Goal: Transaction & Acquisition: Purchase product/service

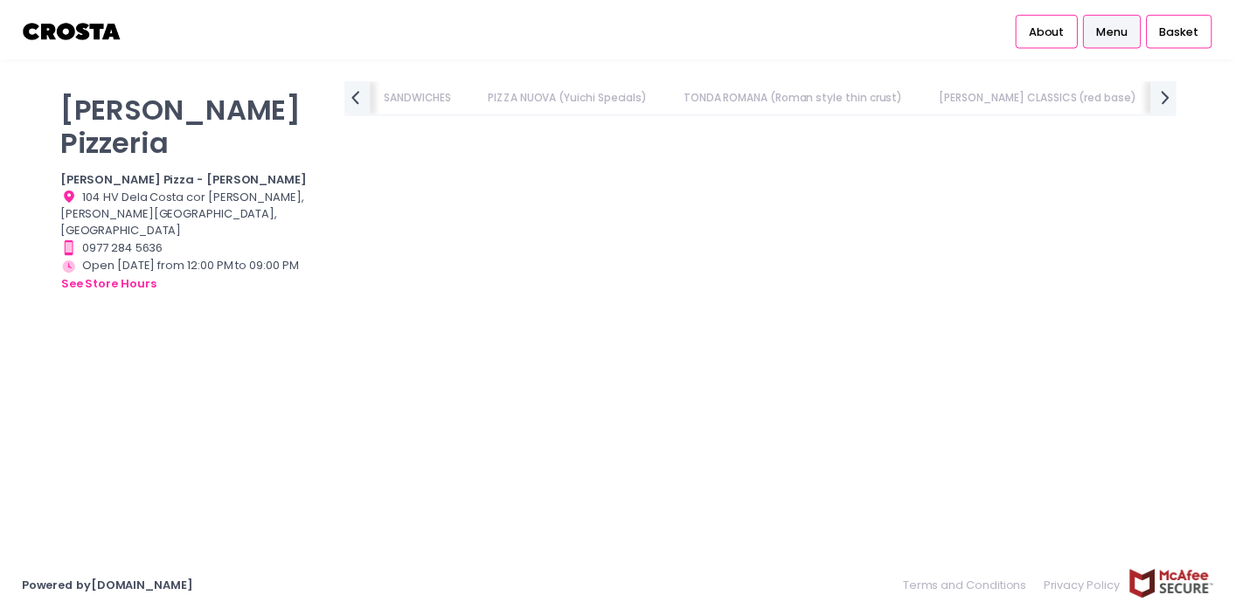
scroll to position [2002, 0]
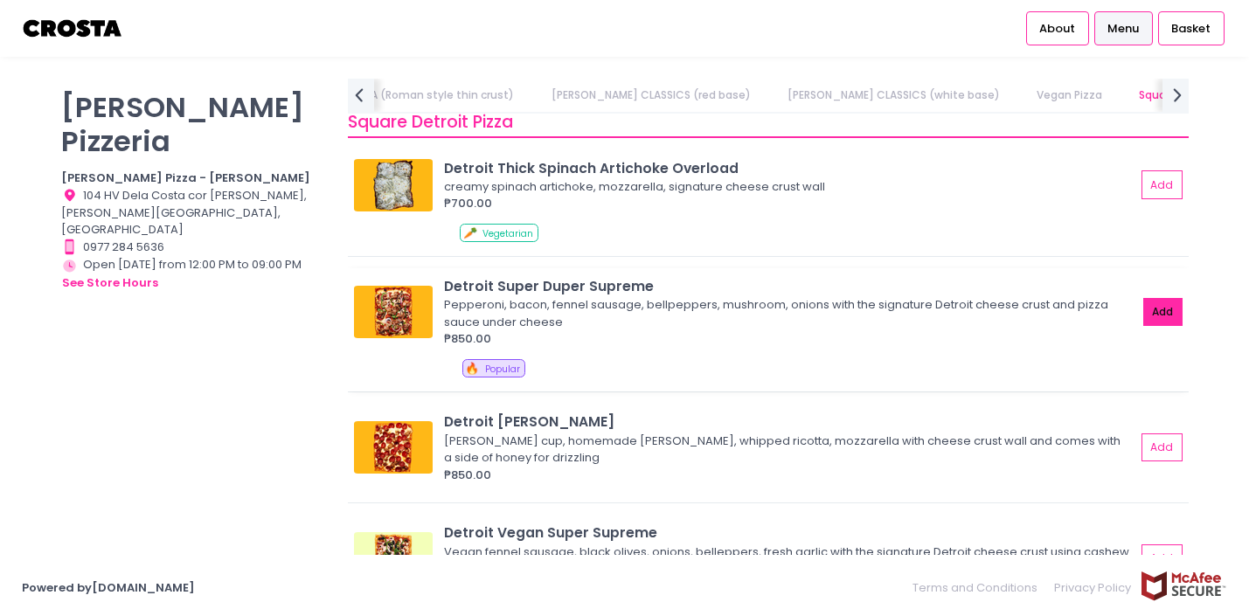
click at [1151, 321] on button "Add" at bounding box center [1164, 312] width 40 height 29
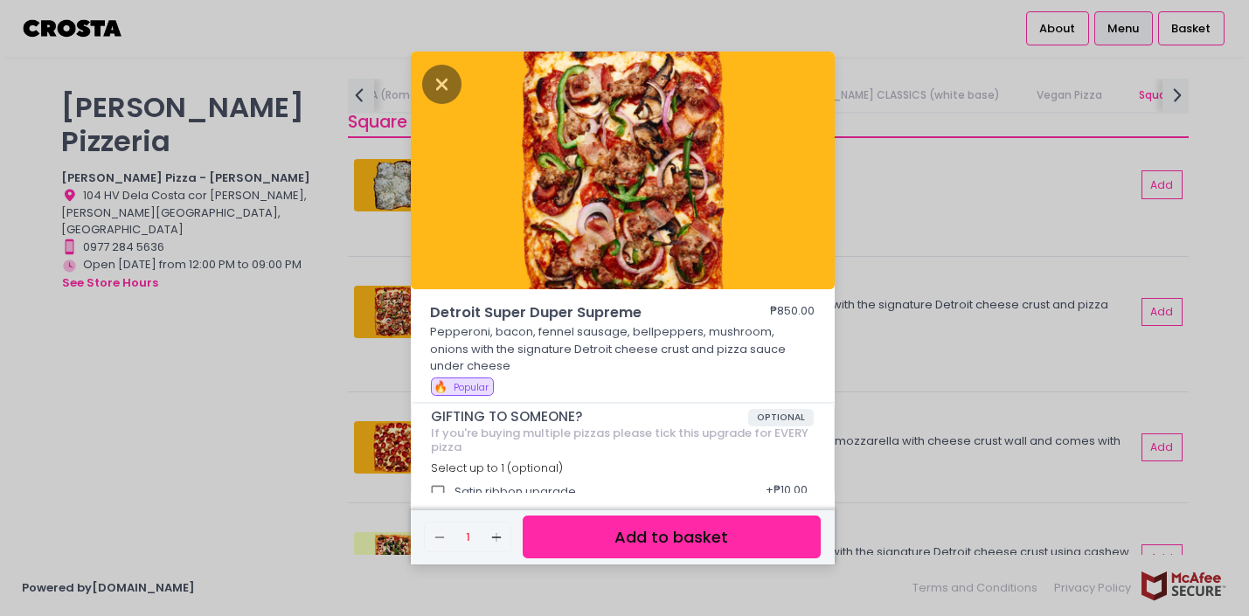
click at [636, 538] on button "Add to basket" at bounding box center [671, 537] width 297 height 43
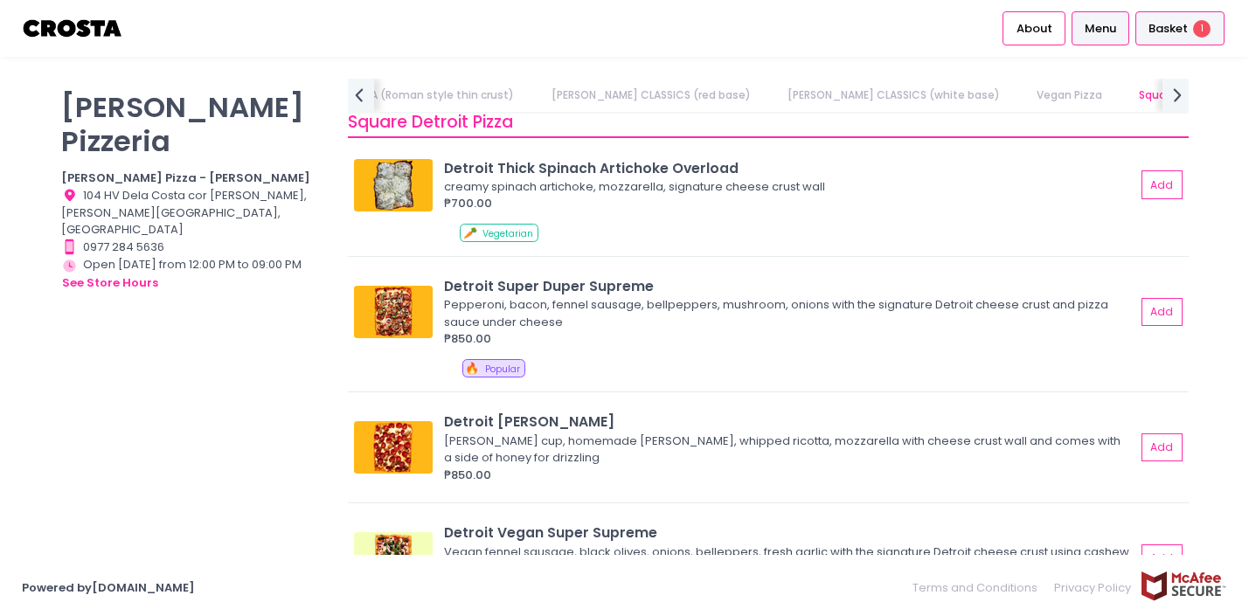
click at [1164, 31] on span "Basket" at bounding box center [1168, 28] width 39 height 17
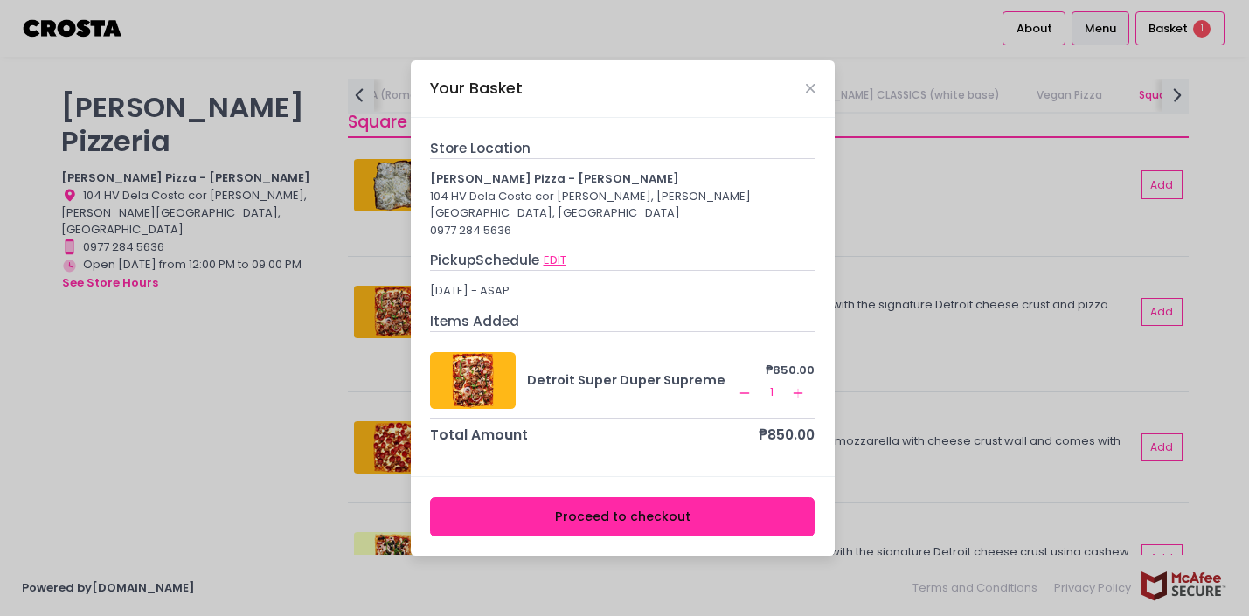
click at [558, 251] on button "EDIT" at bounding box center [555, 260] width 24 height 19
select select "5fabb2e53664a8677beaeb89"
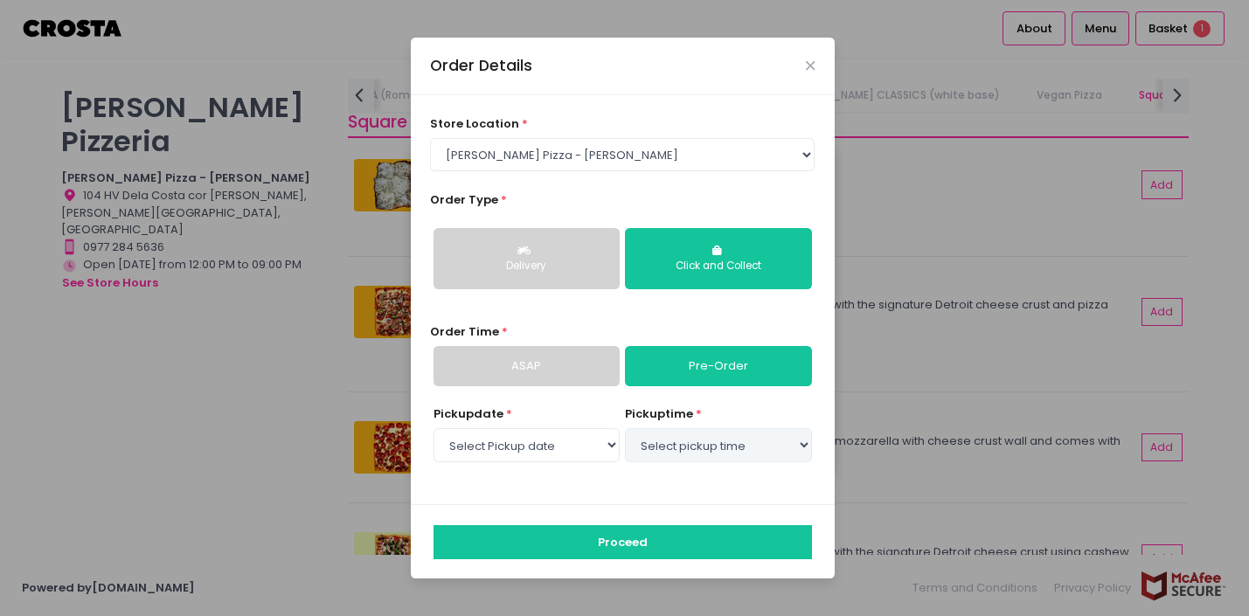
select select "[DATE]"
click at [704, 445] on select "Select pickup time 04:30 PM - 05:00 PM 05:00 PM - 05:30 PM 05:30 PM - 06:00 PM …" at bounding box center [718, 444] width 186 height 33
select select "20:00"
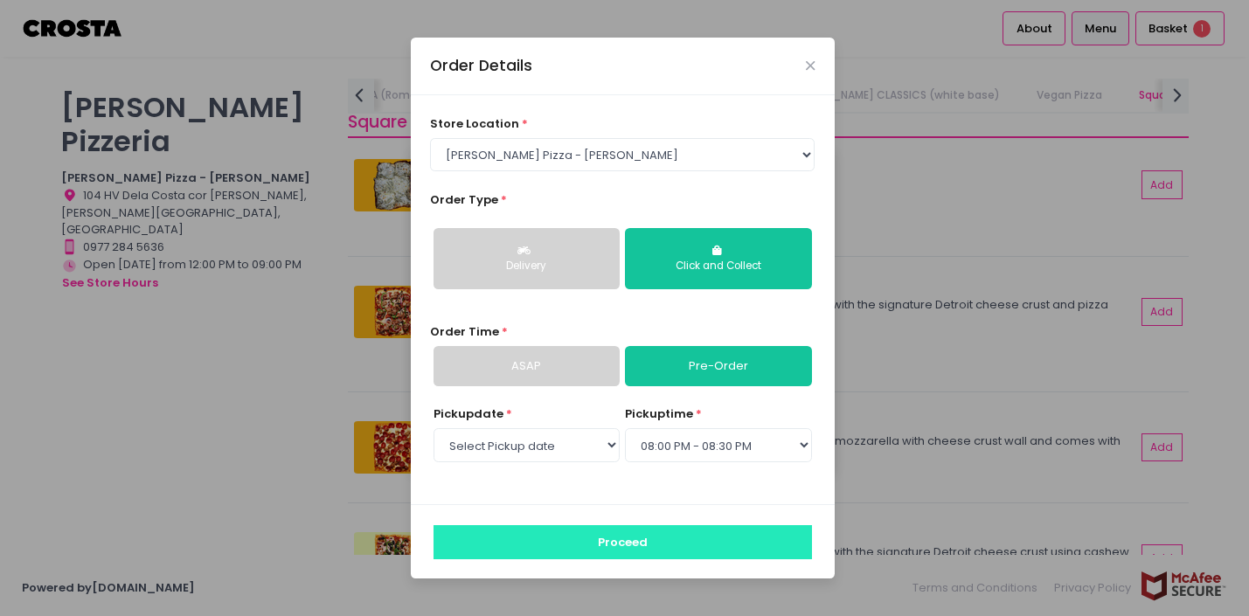
click at [658, 536] on button "Proceed" at bounding box center [623, 541] width 379 height 33
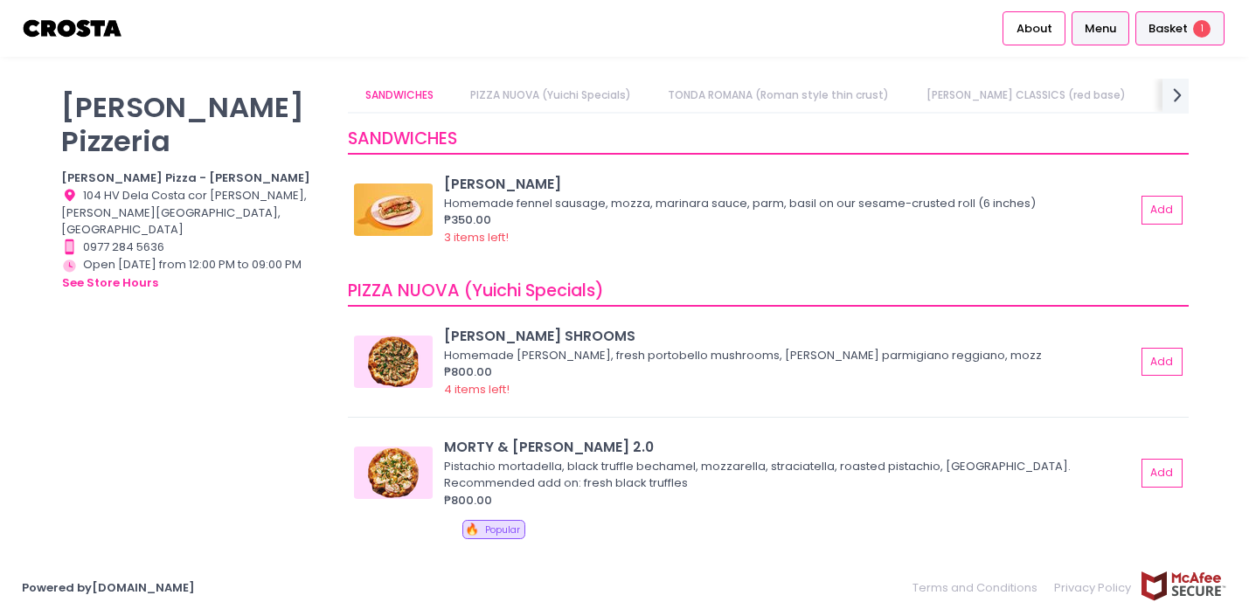
click at [1167, 31] on span "Basket" at bounding box center [1168, 28] width 39 height 17
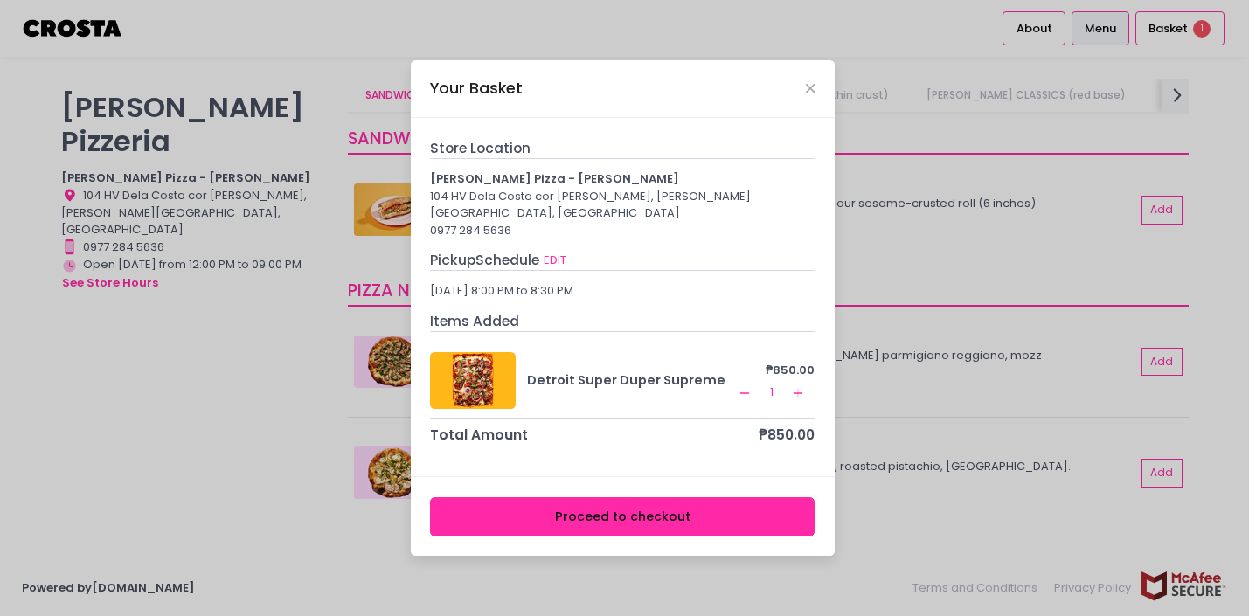
click at [587, 511] on button "Proceed to checkout" at bounding box center [622, 516] width 385 height 39
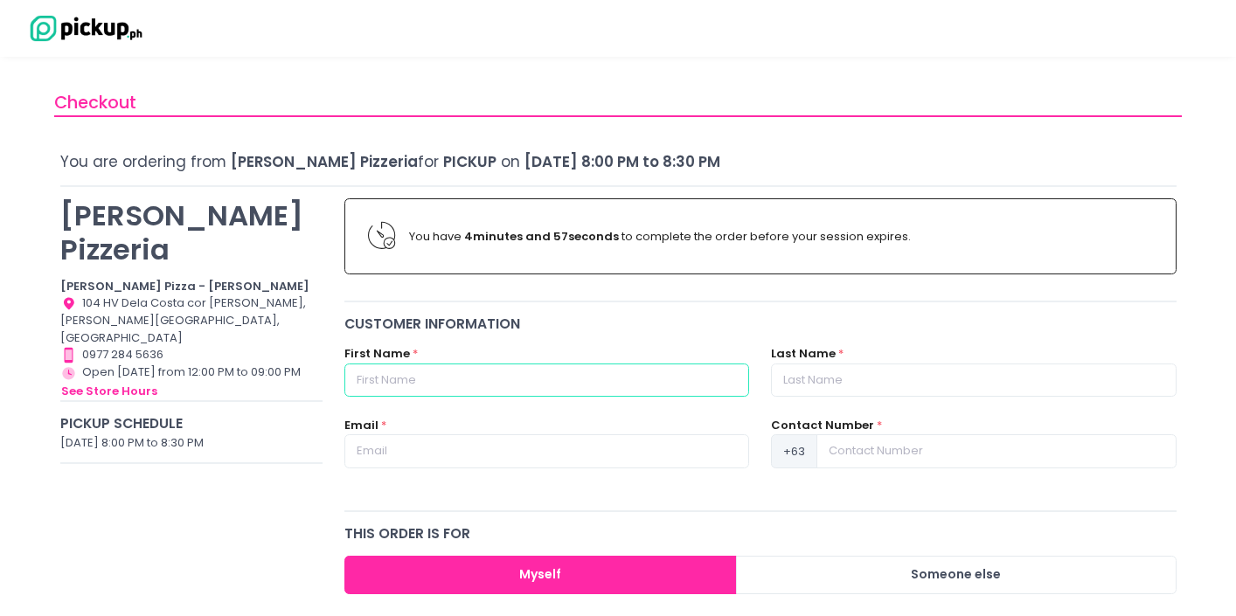
click at [567, 386] on input "text" at bounding box center [546, 380] width 405 height 33
type input "[PERSON_NAME]"
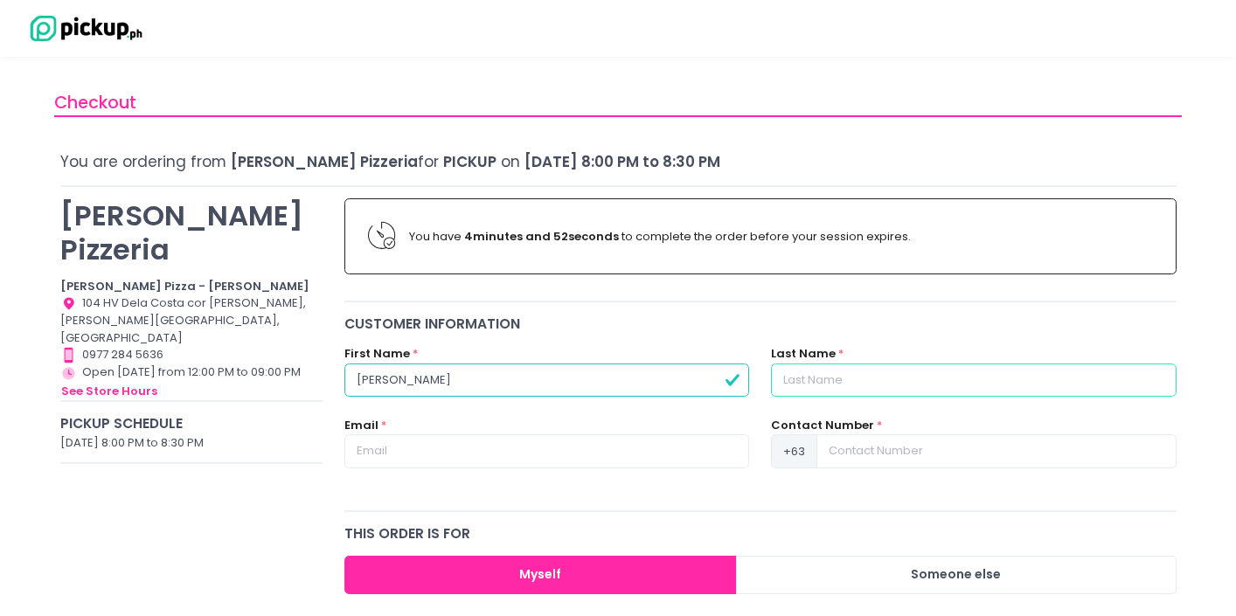
click at [860, 381] on input "text" at bounding box center [973, 380] width 405 height 33
type input "Diesta"
click at [381, 442] on input "text" at bounding box center [546, 450] width 405 height 33
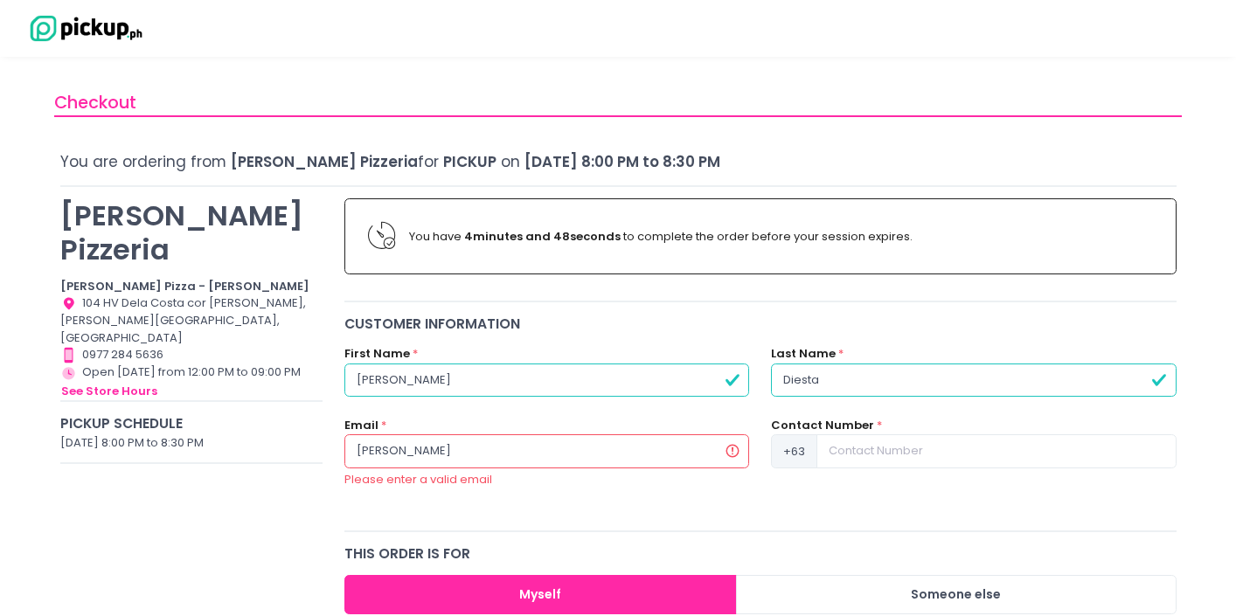
type input "[PERSON_NAME][EMAIL_ADDRESS][DOMAIN_NAME]"
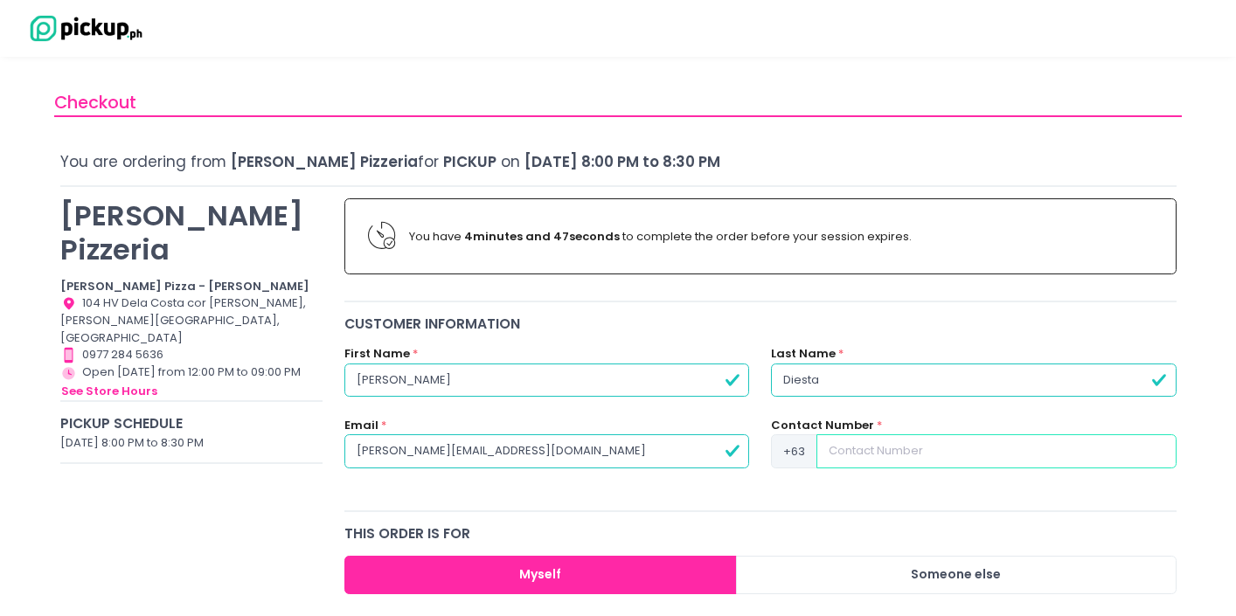
click at [970, 450] on input at bounding box center [996, 450] width 359 height 33
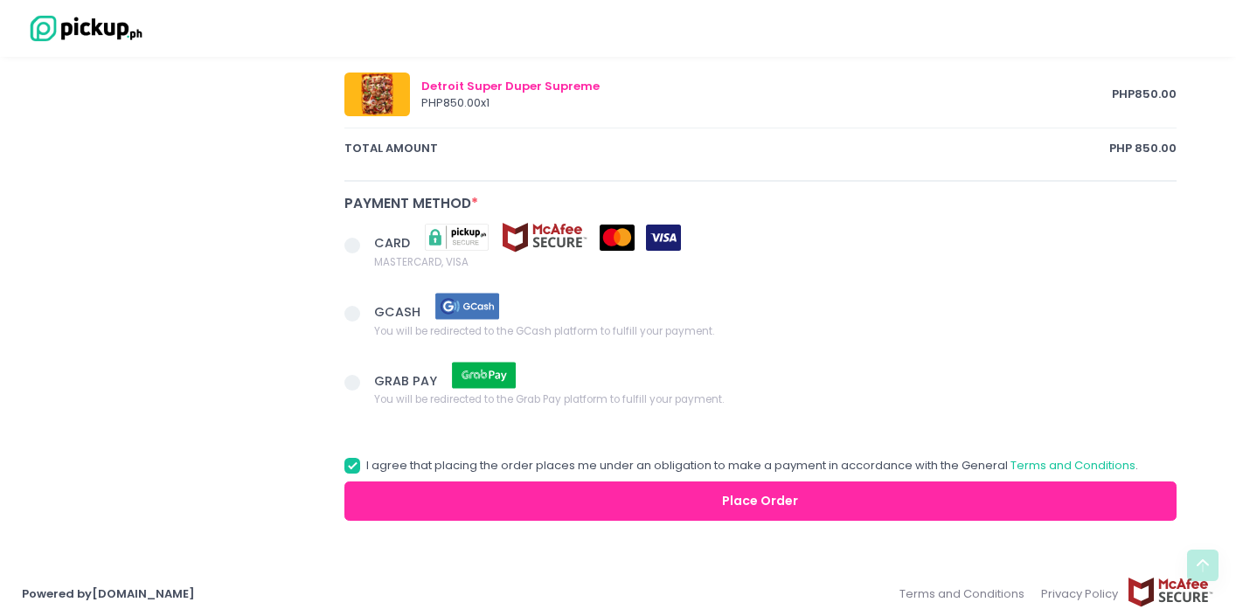
scroll to position [924, 0]
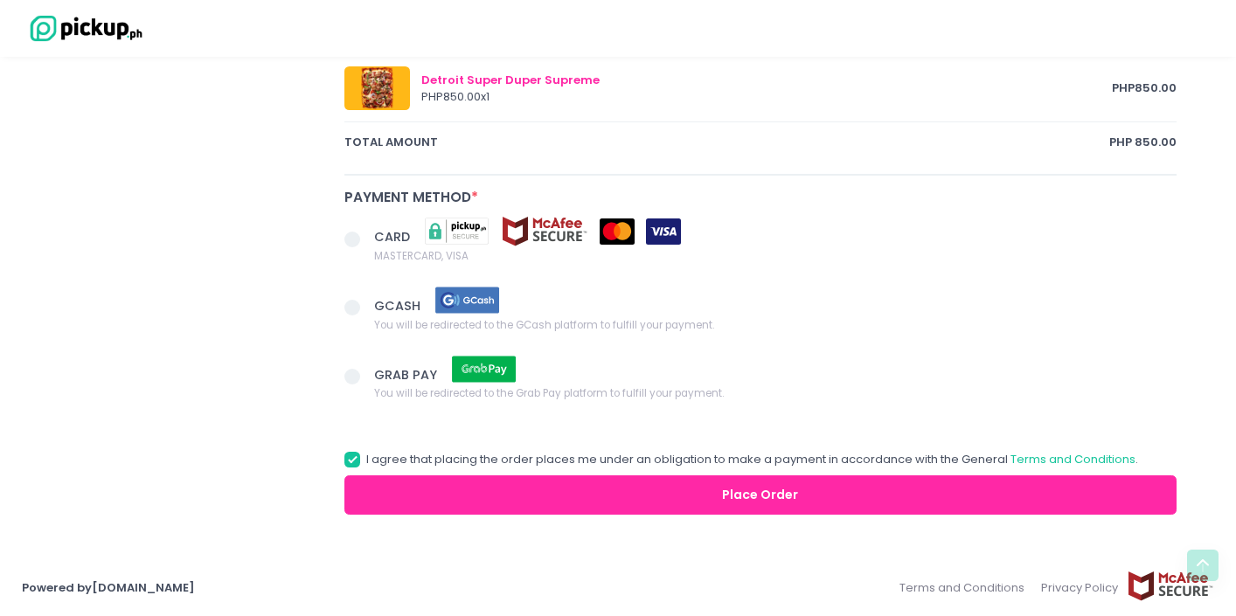
type input "9175029133"
click at [349, 238] on span at bounding box center [352, 240] width 16 height 16
click at [366, 238] on input "CARD MASTERCARD, VISA" at bounding box center [371, 236] width 11 height 11
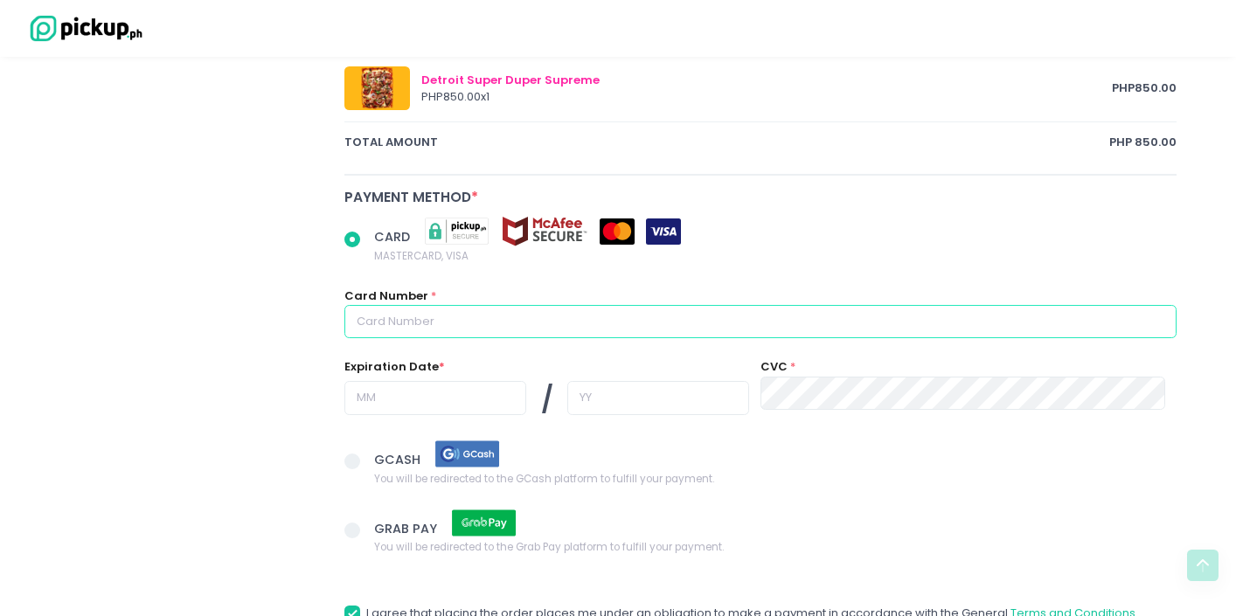
click at [443, 314] on input "text" at bounding box center [760, 321] width 832 height 33
radio input "true"
type input "5"
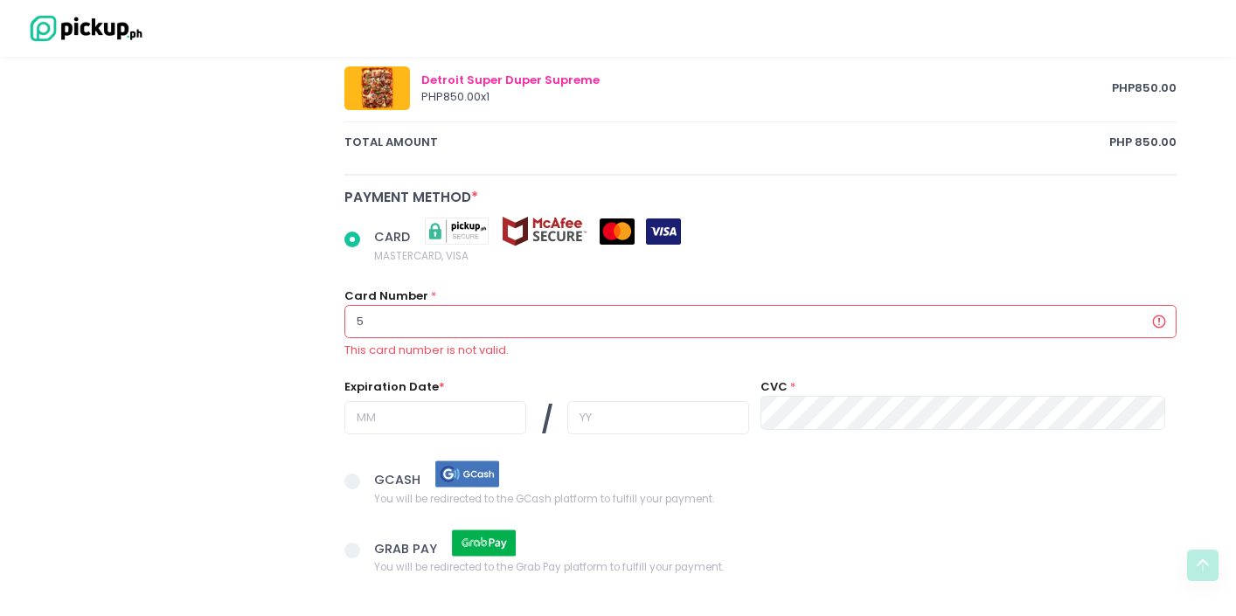
radio input "true"
type input "54"
radio input "true"
type input "545"
radio input "true"
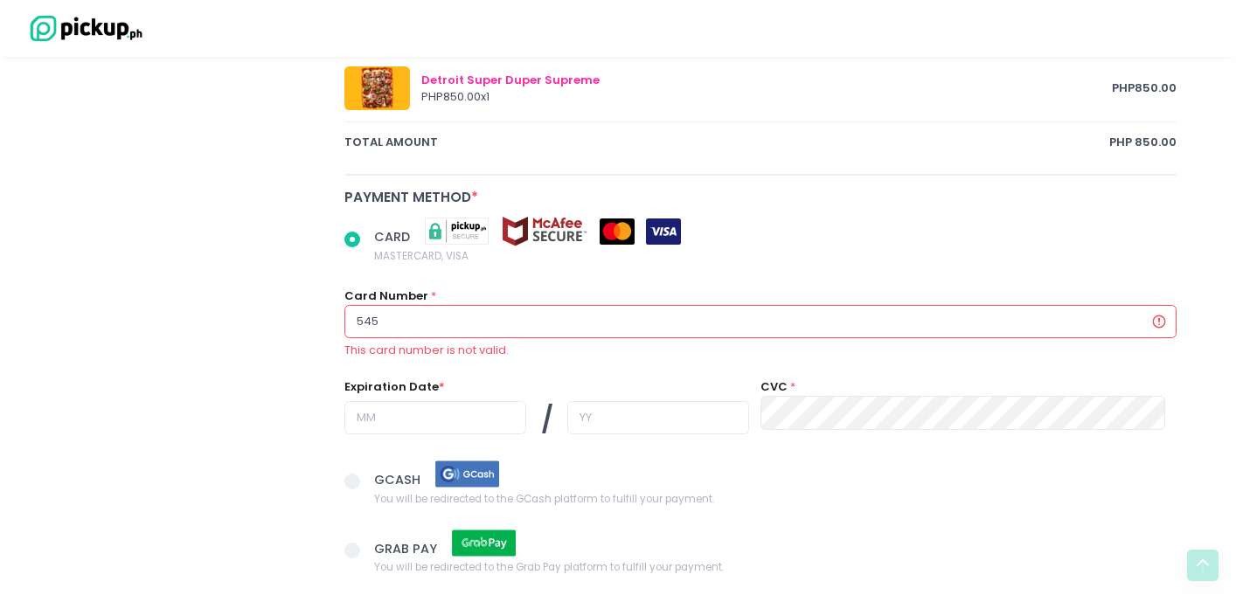
type input "5455"
radio input "true"
type input "54551"
radio input "true"
type input "545512"
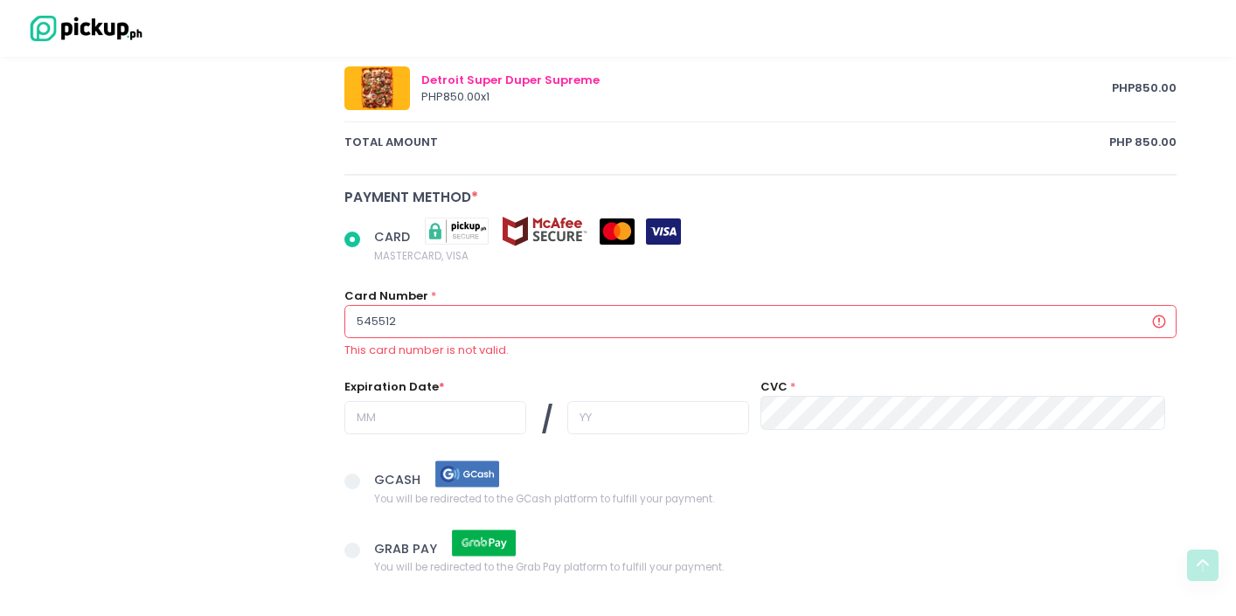
radio input "true"
type input "5455122"
radio input "true"
type input "54551228"
radio input "true"
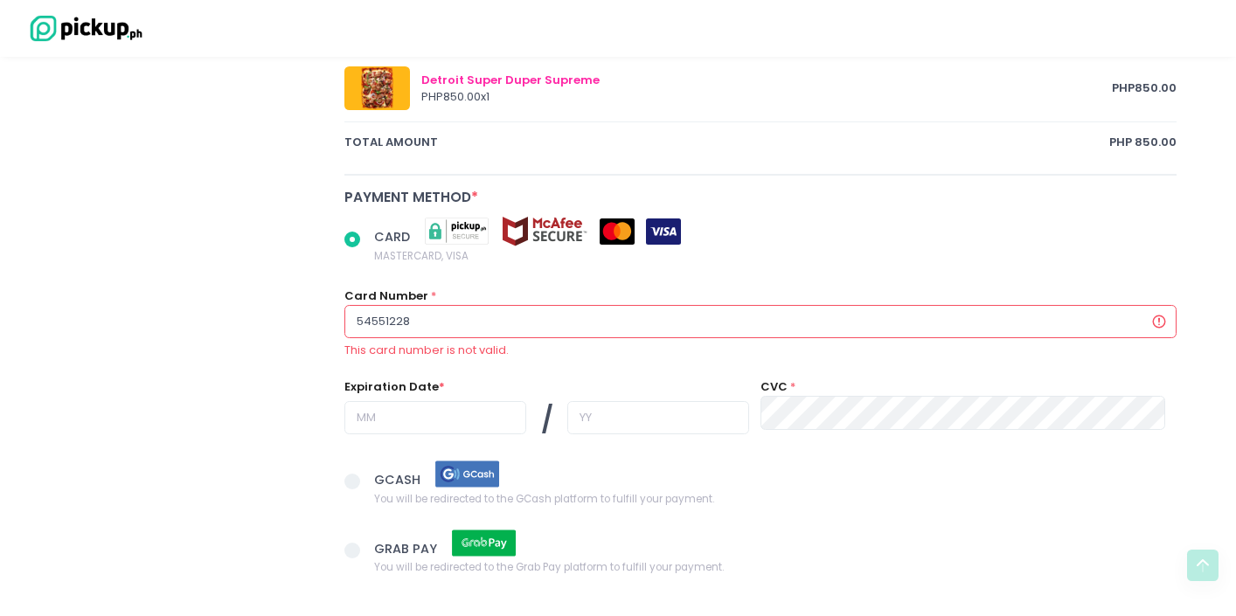
type input "545512280"
radio input "true"
type input "5455122807"
radio input "true"
type input "54551228079"
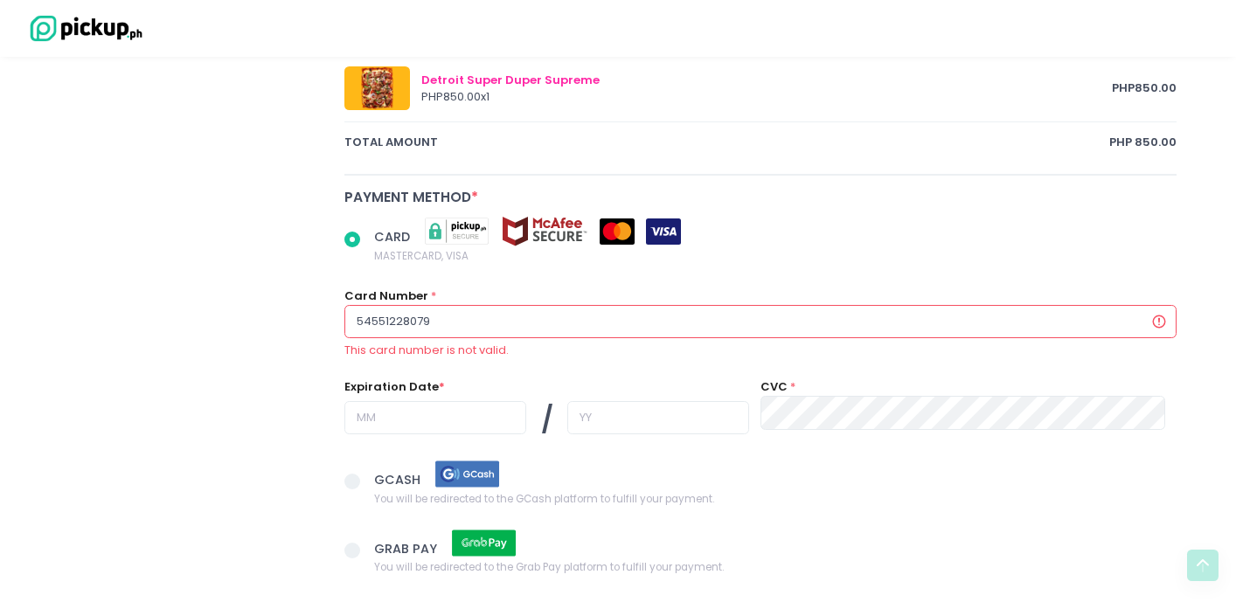
radio input "true"
type input "545512280794"
radio input "true"
type input "5455122807944"
radio input "true"
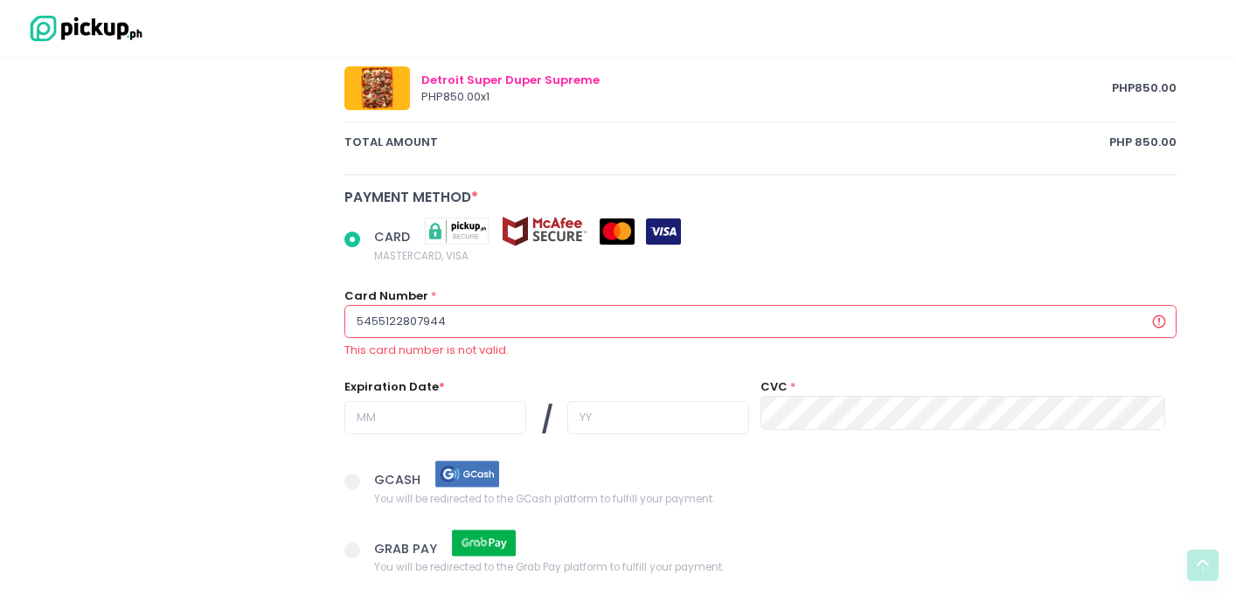
type input "54551228079443"
radio input "true"
type input "545512280794436"
radio input "true"
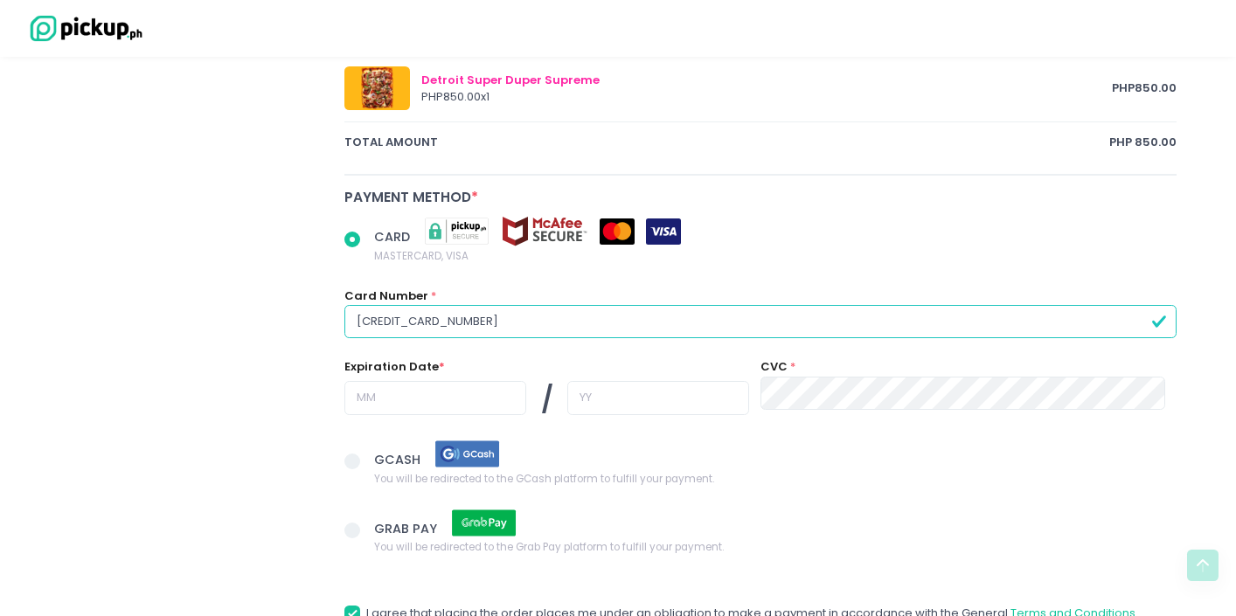
type input "[CREDIT_CARD_NUMBER]"
click at [411, 395] on input "text" at bounding box center [435, 397] width 182 height 33
radio input "true"
type input "0"
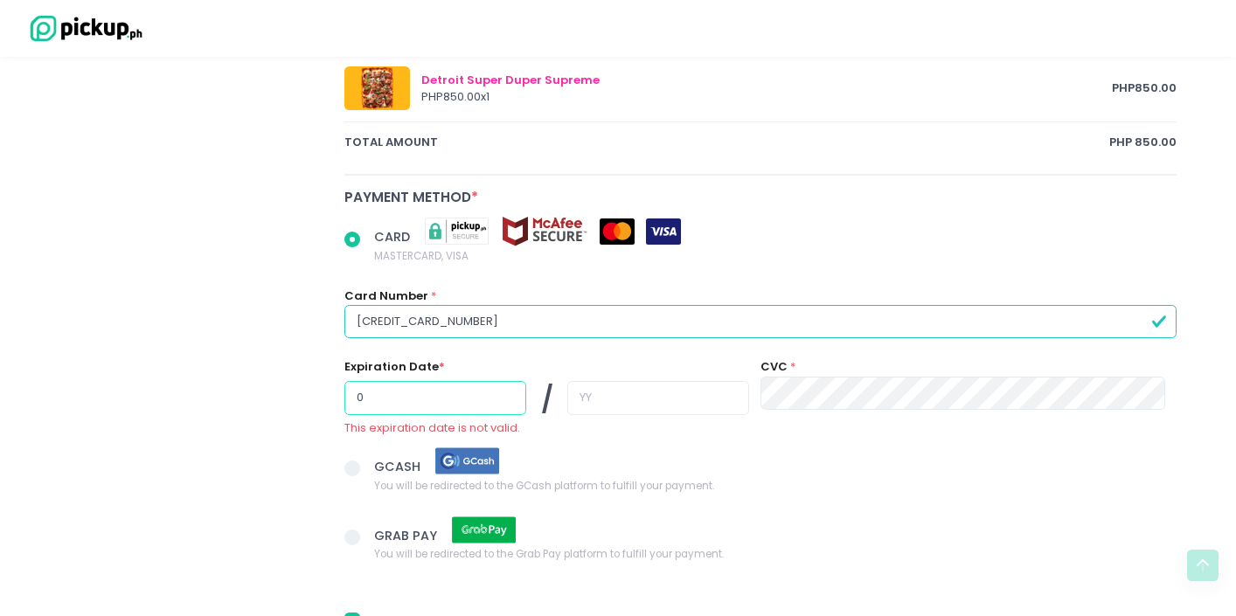
radio input "true"
type input "05"
click at [578, 400] on input "text" at bounding box center [658, 397] width 182 height 33
radio input "true"
type input "2"
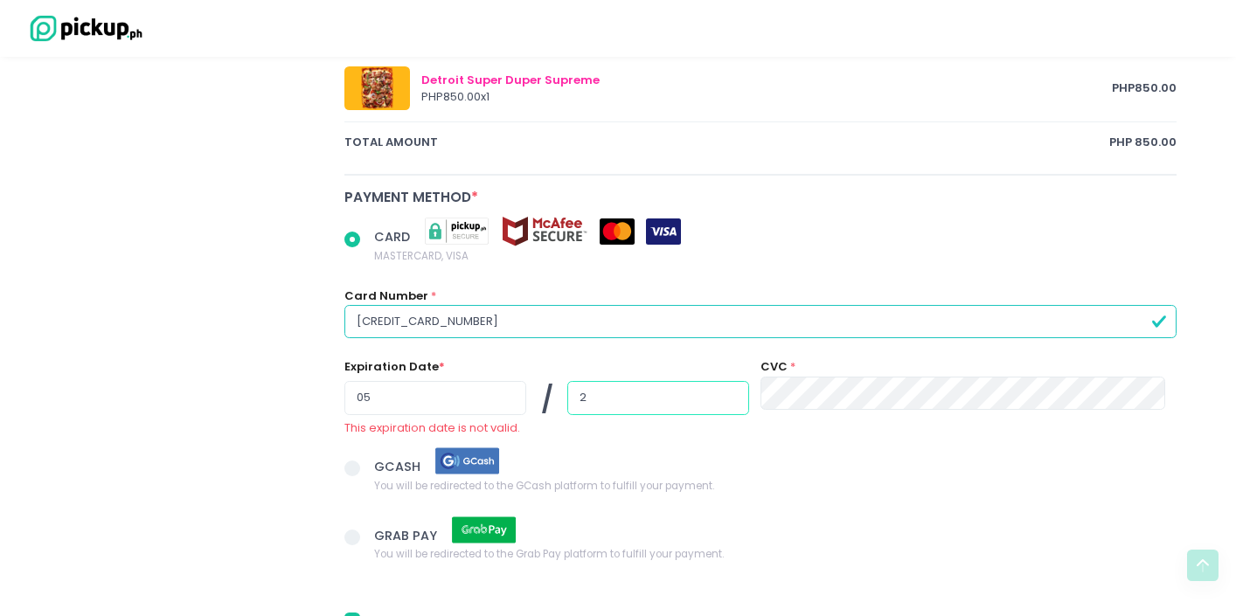
radio input "true"
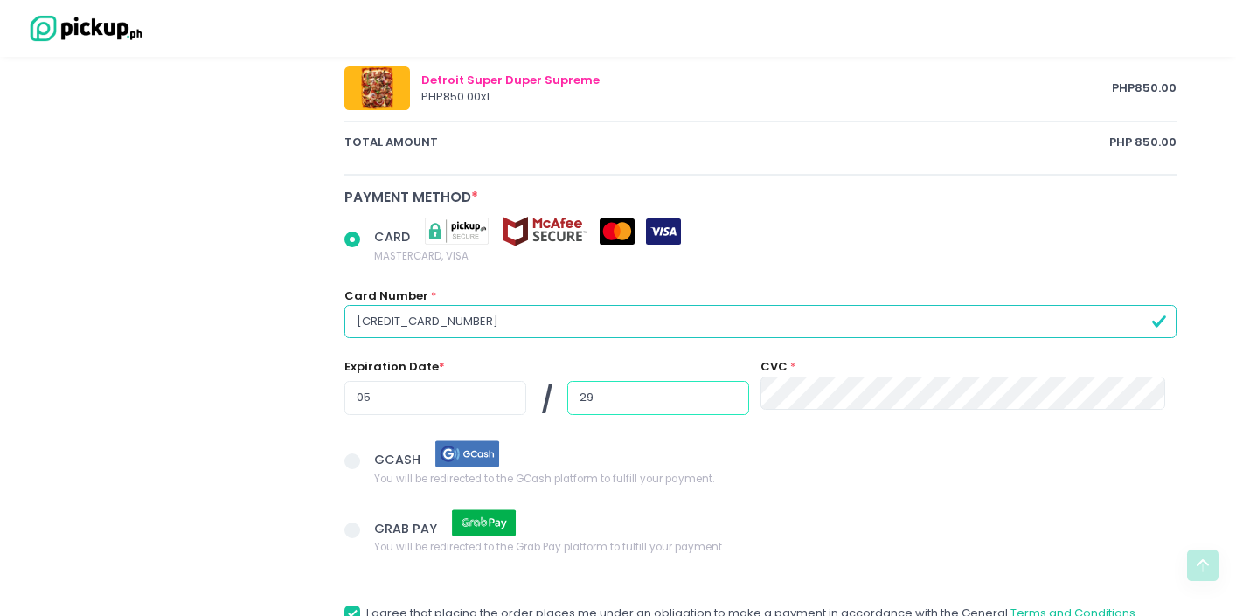
type input "29"
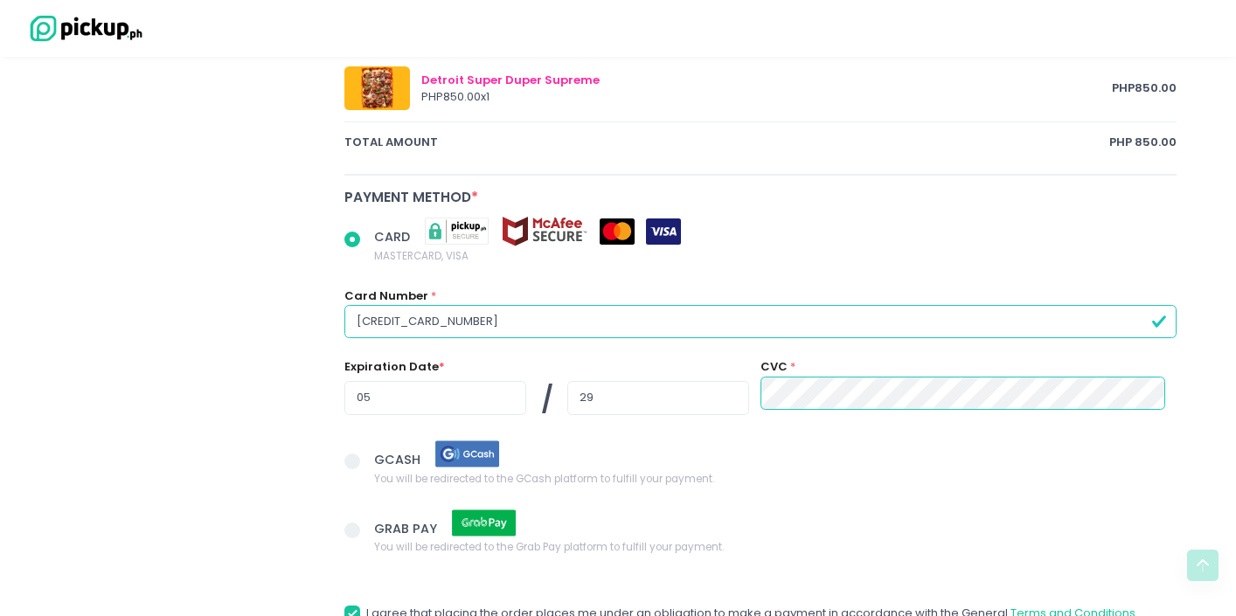
scroll to position [1078, 0]
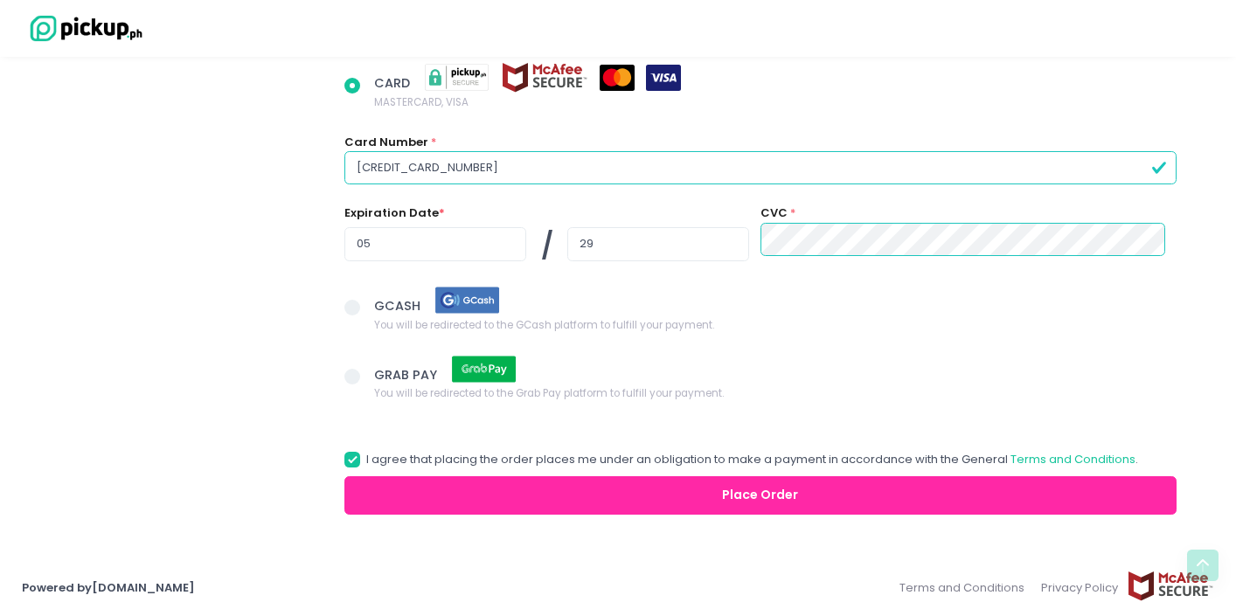
click at [567, 490] on button "Place Order" at bounding box center [760, 495] width 832 height 39
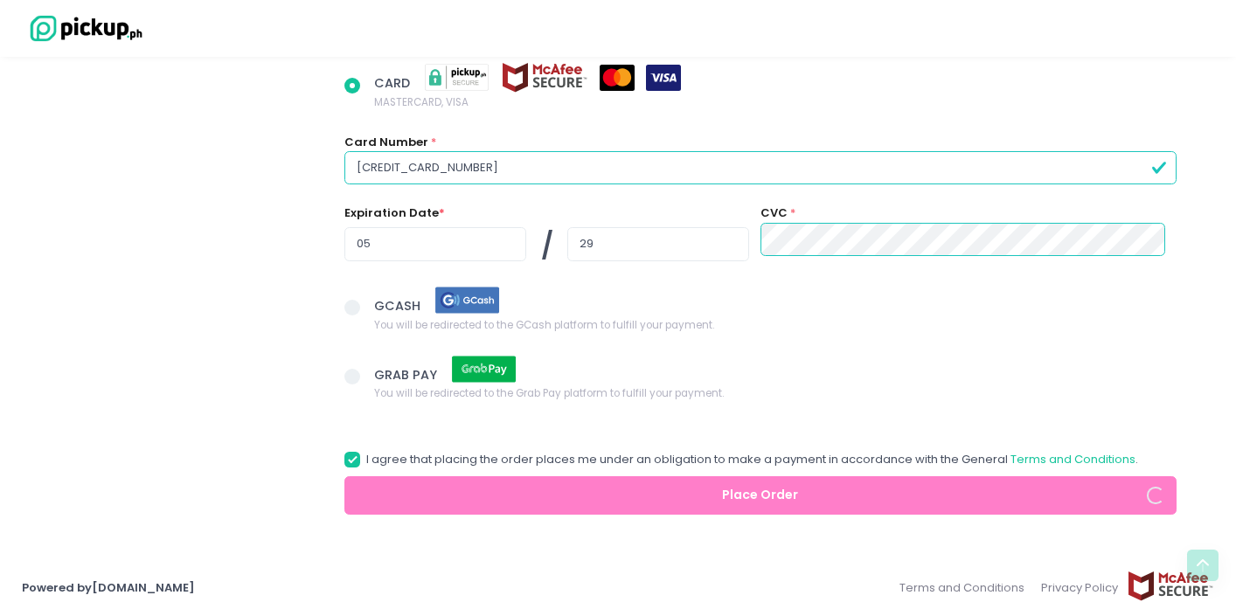
radio input "true"
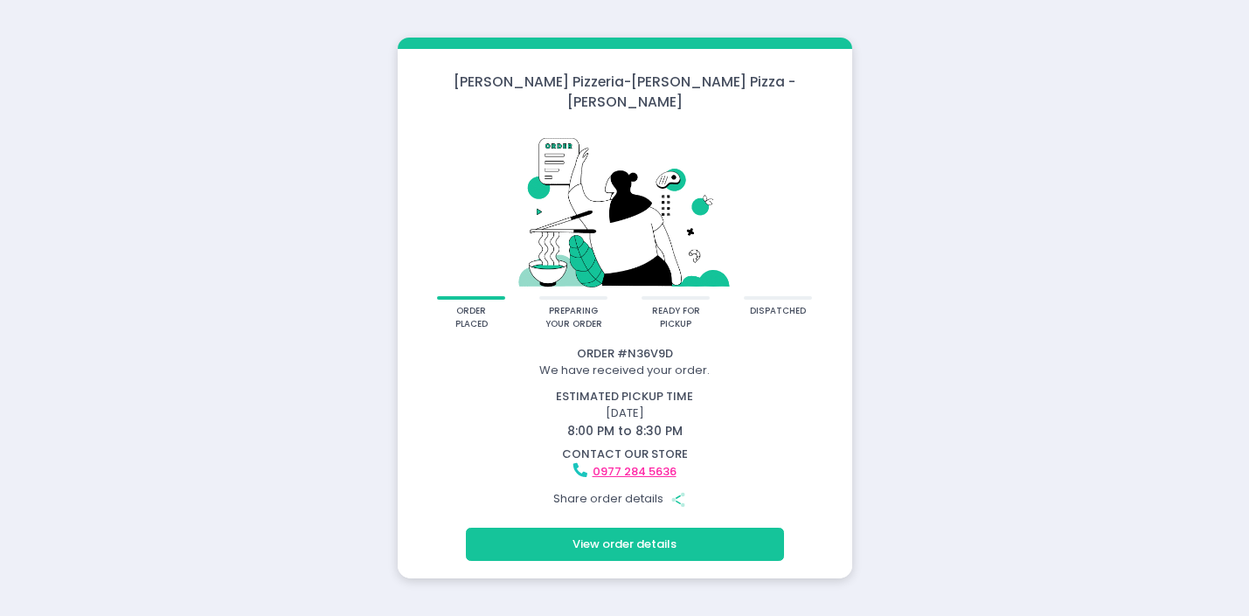
click at [676, 492] on icon "Share Created with Sketch." at bounding box center [679, 500] width 16 height 16
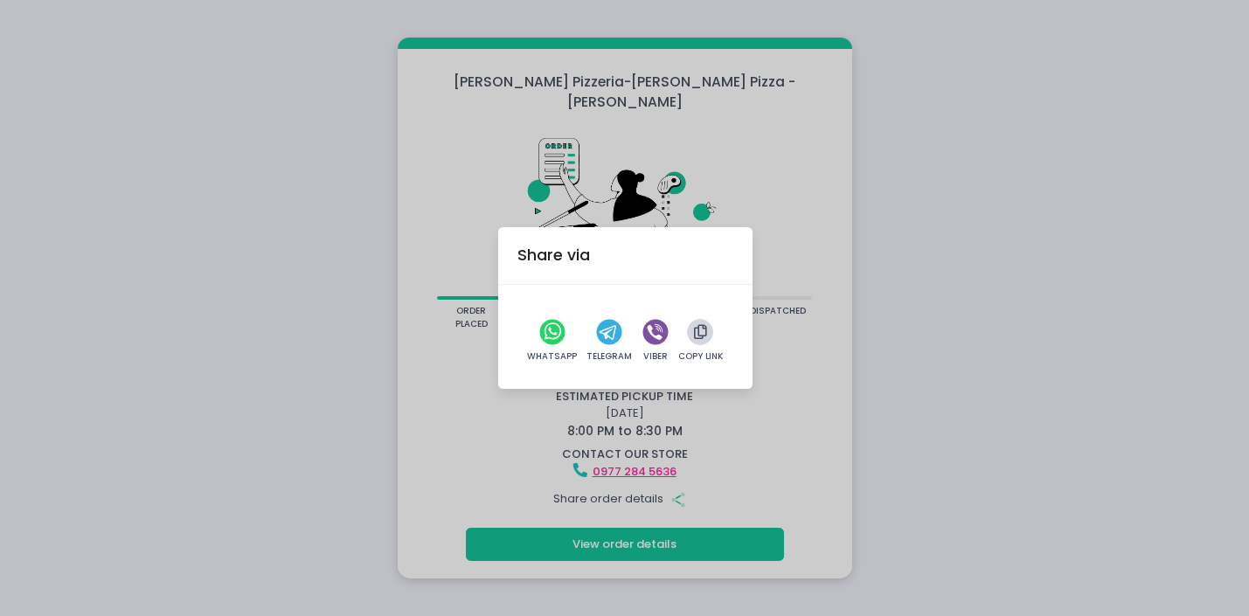
click at [700, 336] on icon "button" at bounding box center [700, 332] width 13 height 15
click at [689, 535] on div "Share via WhatsApp Telegram Viber Copy Link" at bounding box center [624, 308] width 1249 height 616
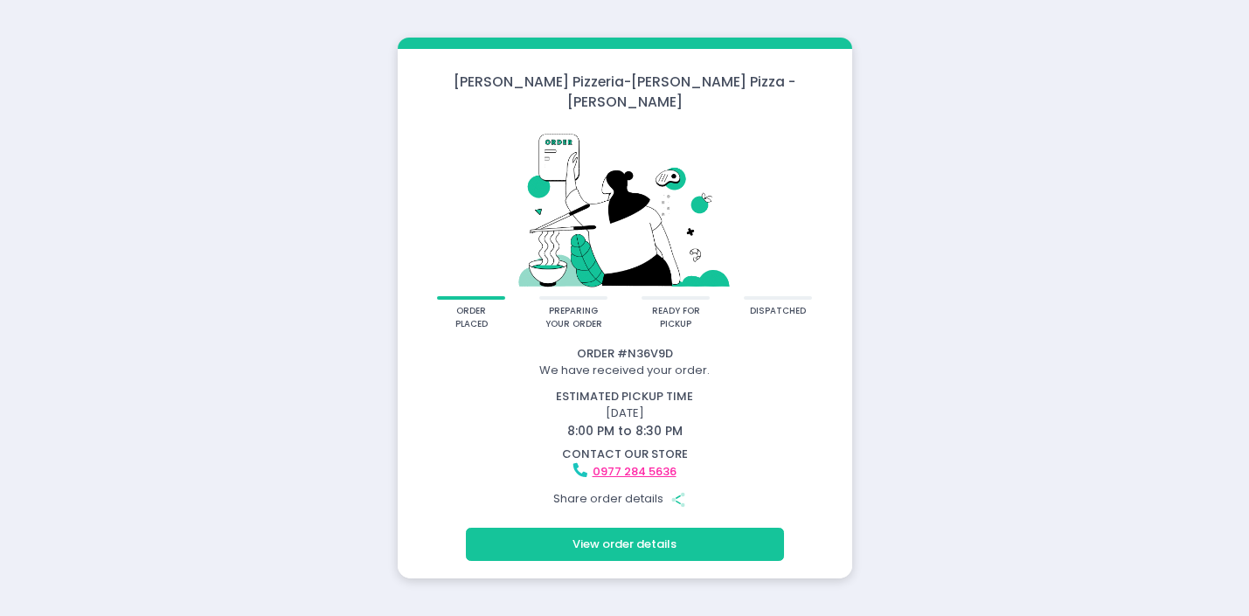
click at [634, 531] on button "View order details" at bounding box center [625, 544] width 318 height 33
